Goal: Navigation & Orientation: Find specific page/section

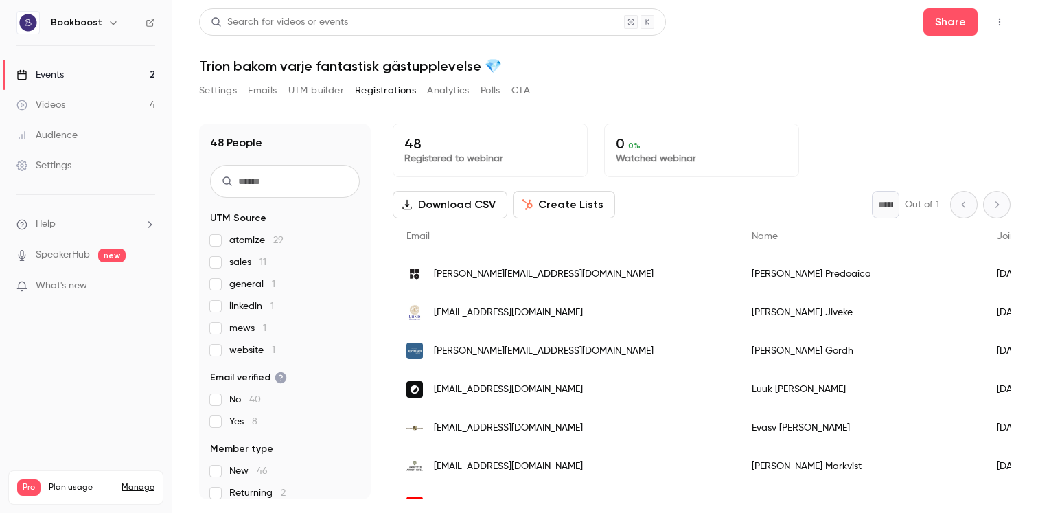
click at [98, 74] on link "Events 2" at bounding box center [86, 75] width 172 height 30
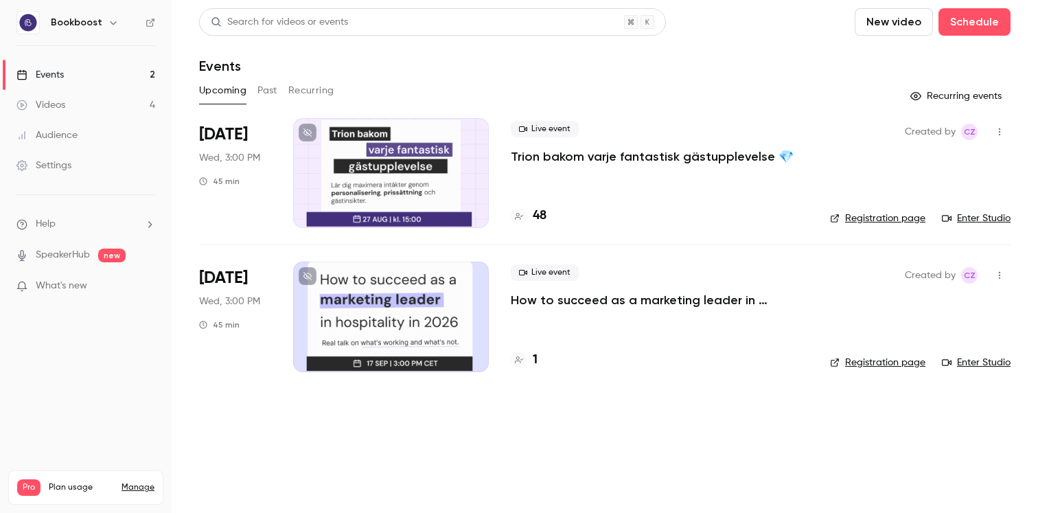
click at [599, 303] on p "How to succeed as a marketing leader in hospitality in [DATE]?" at bounding box center [659, 300] width 297 height 16
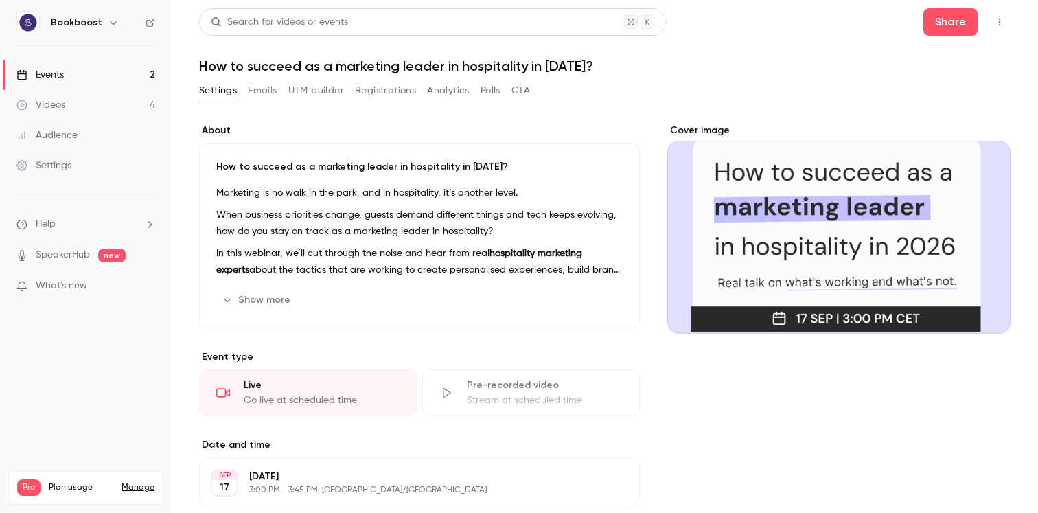
click at [111, 71] on link "Events 2" at bounding box center [86, 75] width 172 height 30
